Goal: Information Seeking & Learning: Learn about a topic

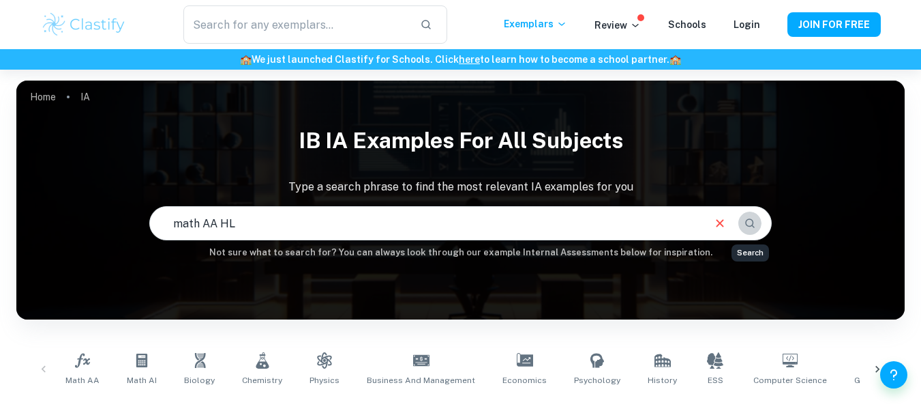
click at [752, 228] on icon "Search" at bounding box center [750, 223] width 12 height 12
click at [482, 213] on input "math AA HL" at bounding box center [425, 223] width 551 height 38
click at [756, 220] on icon "Search" at bounding box center [750, 223] width 12 height 12
click at [403, 231] on input "math AA HL volume" at bounding box center [425, 223] width 551 height 38
type input "math AA HL perfume"
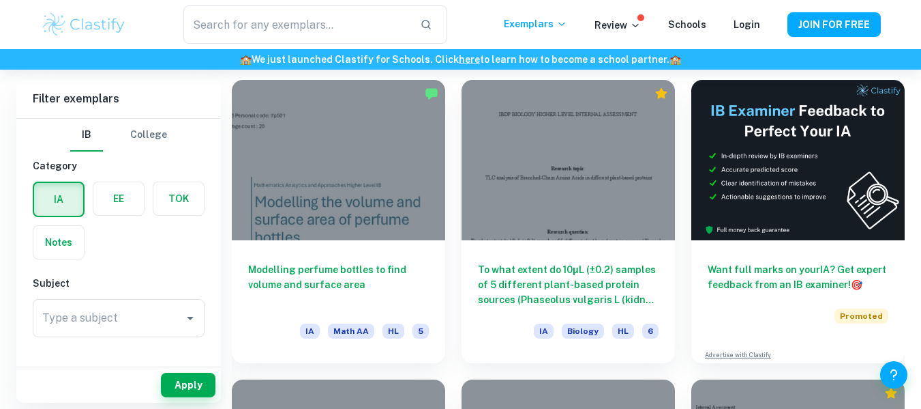
scroll to position [381, 0]
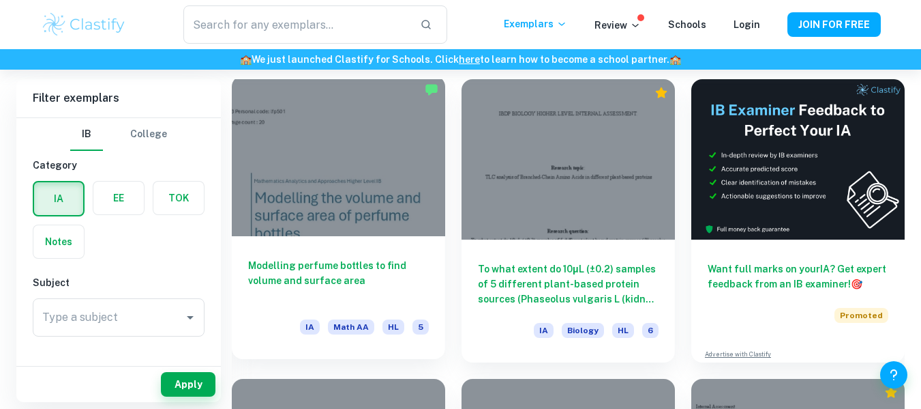
click at [346, 157] on div at bounding box center [338, 156] width 213 height 160
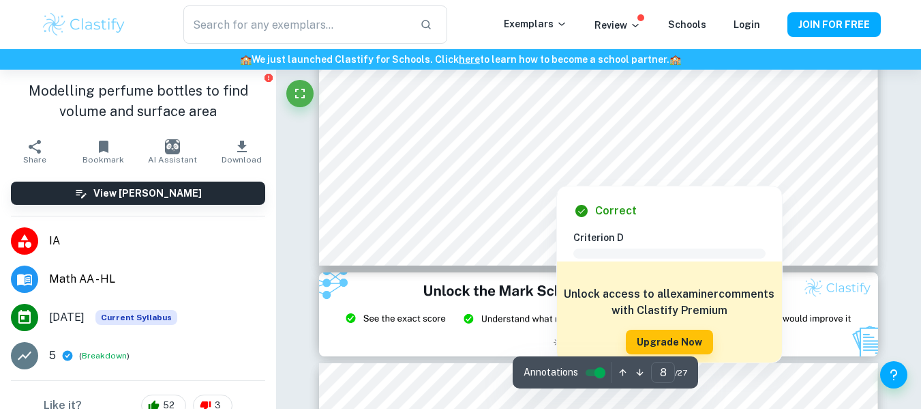
scroll to position [6208, 0]
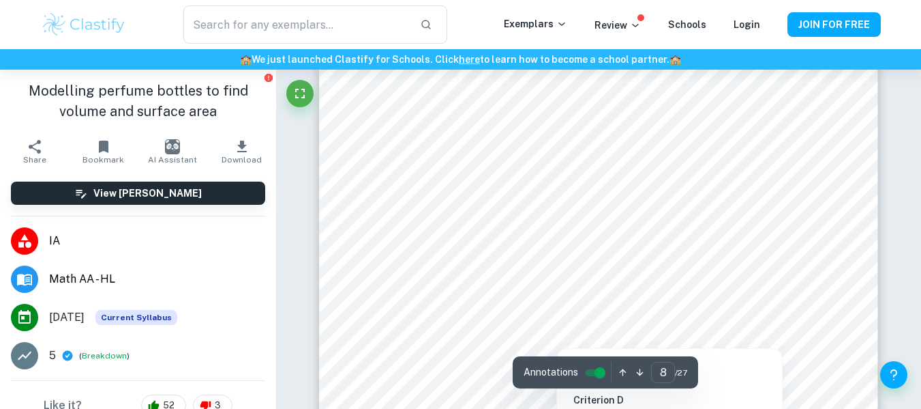
type input "9"
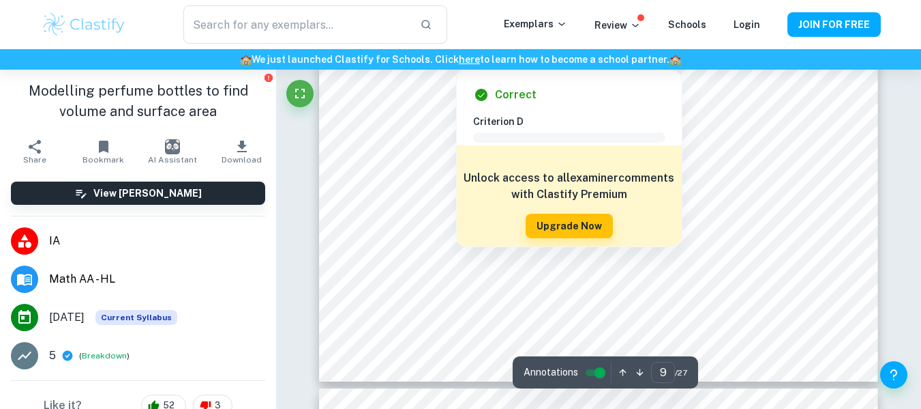
scroll to position [7165, 0]
